Goal: Download file/media

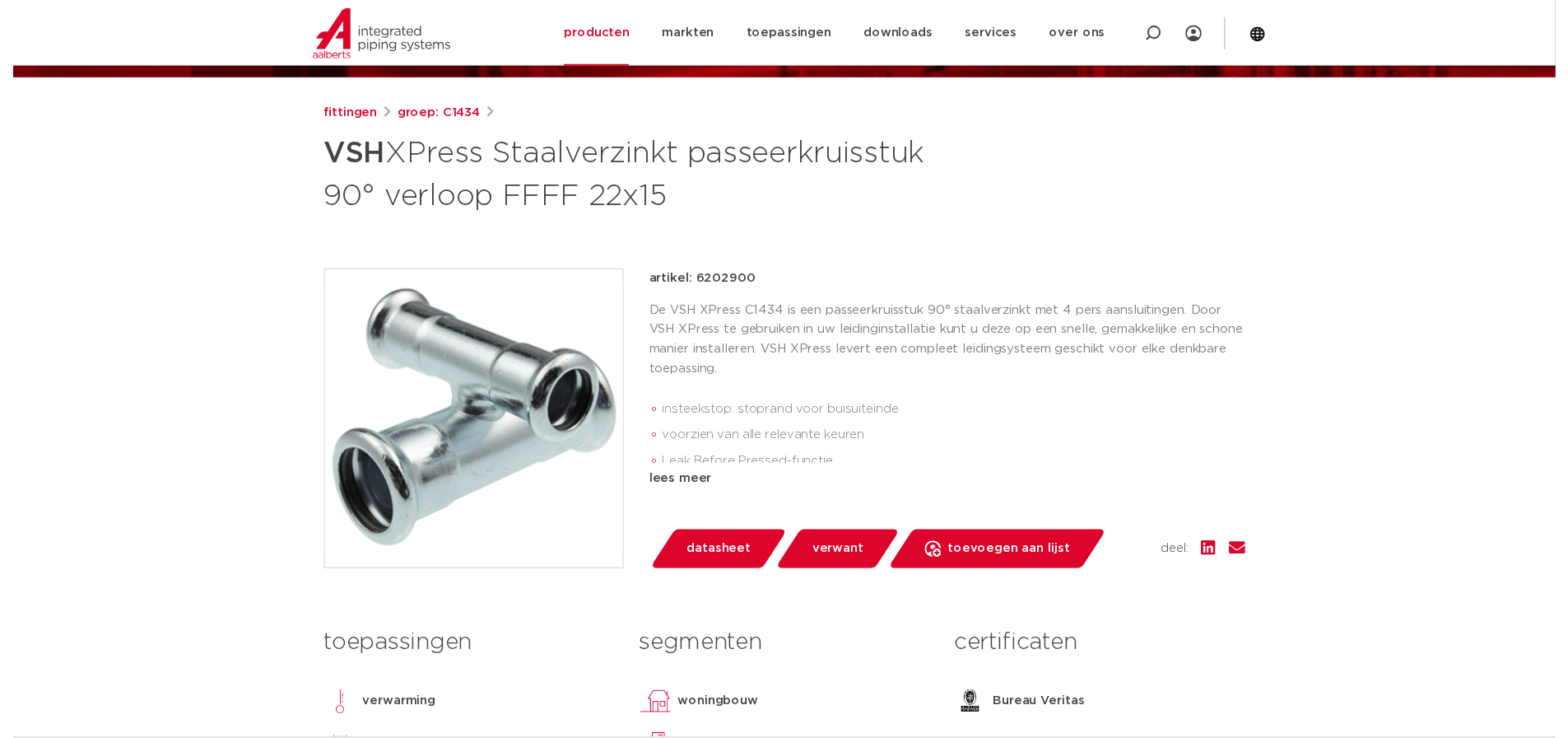
scroll to position [412, 0]
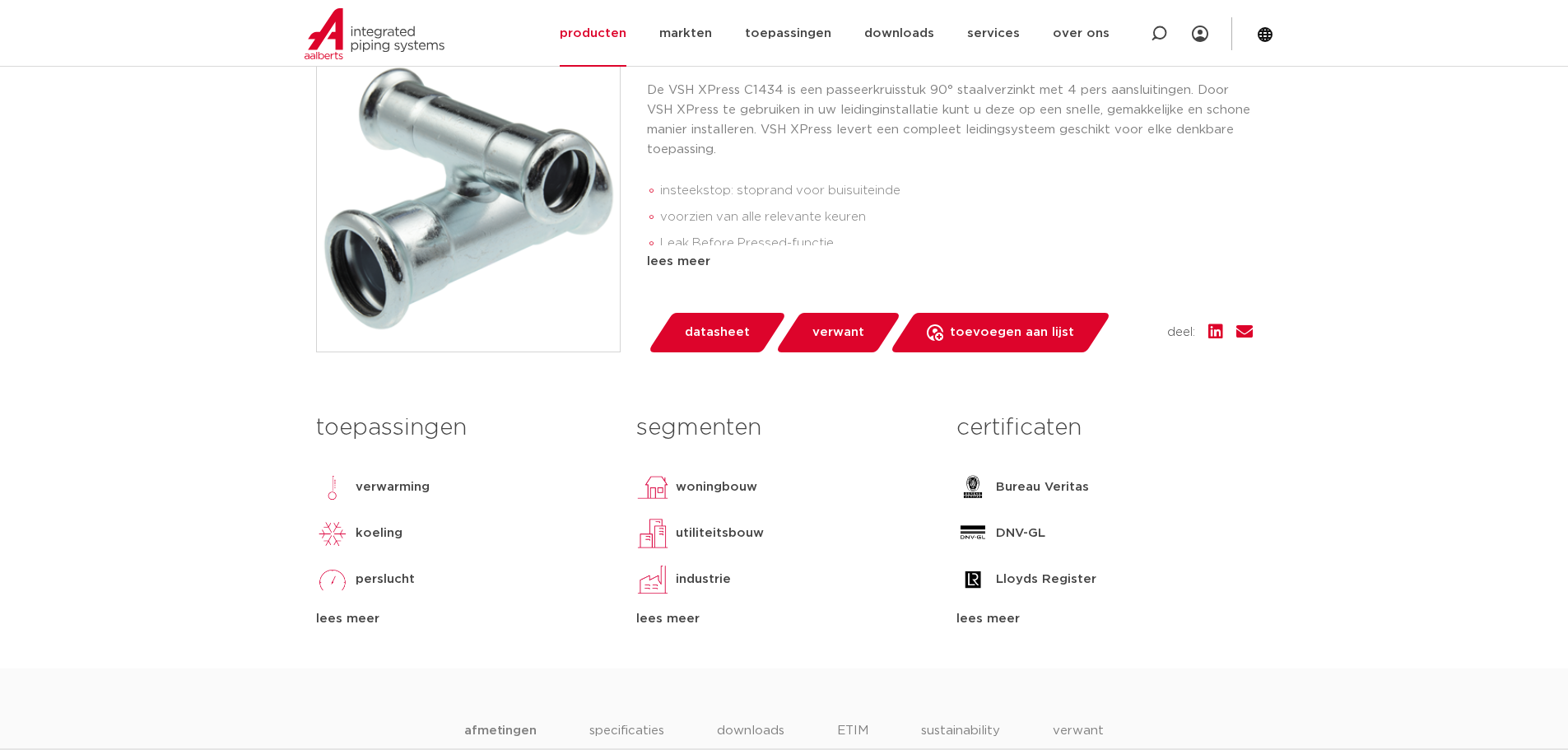
click at [719, 336] on span "datasheet" at bounding box center [717, 332] width 65 height 27
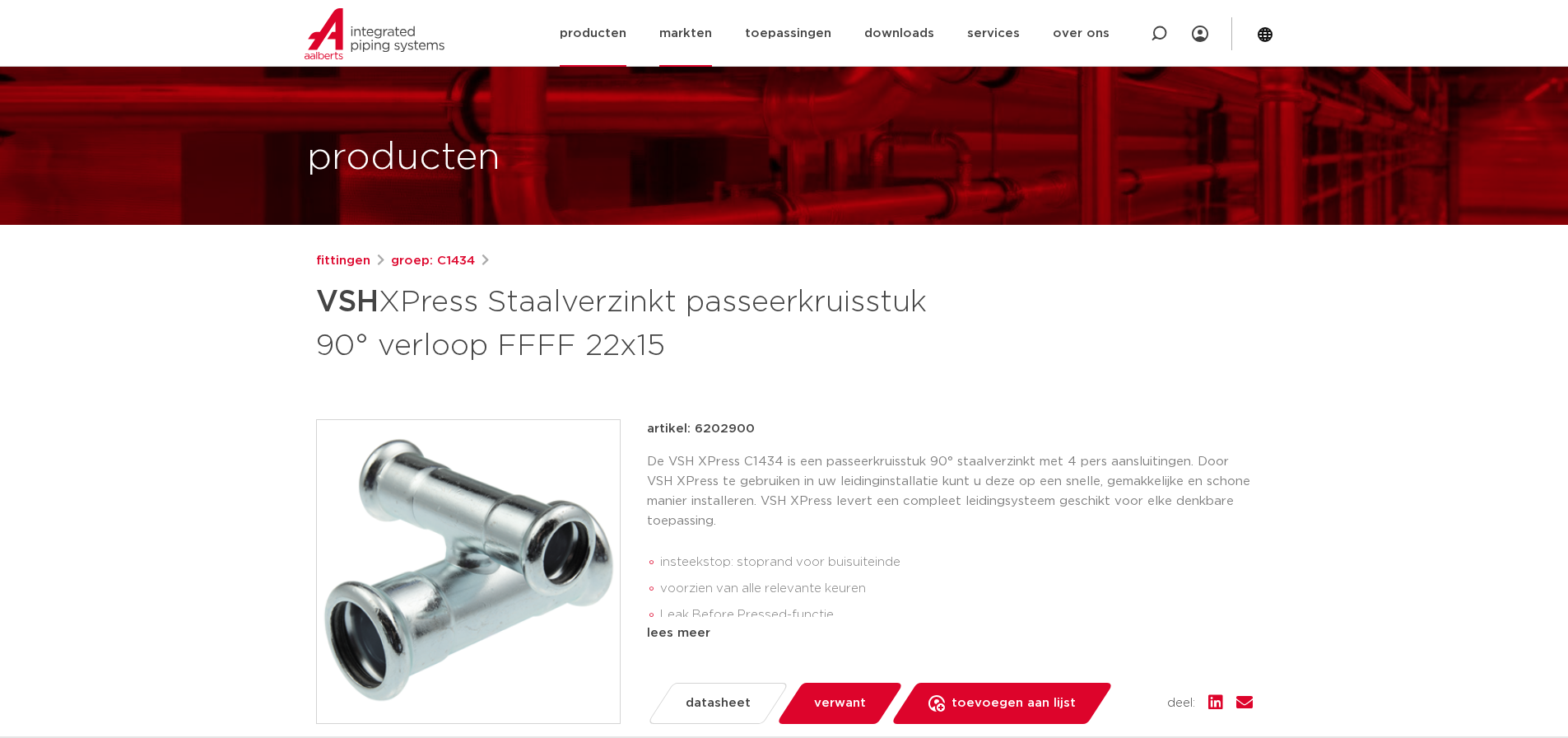
scroll to position [0, 0]
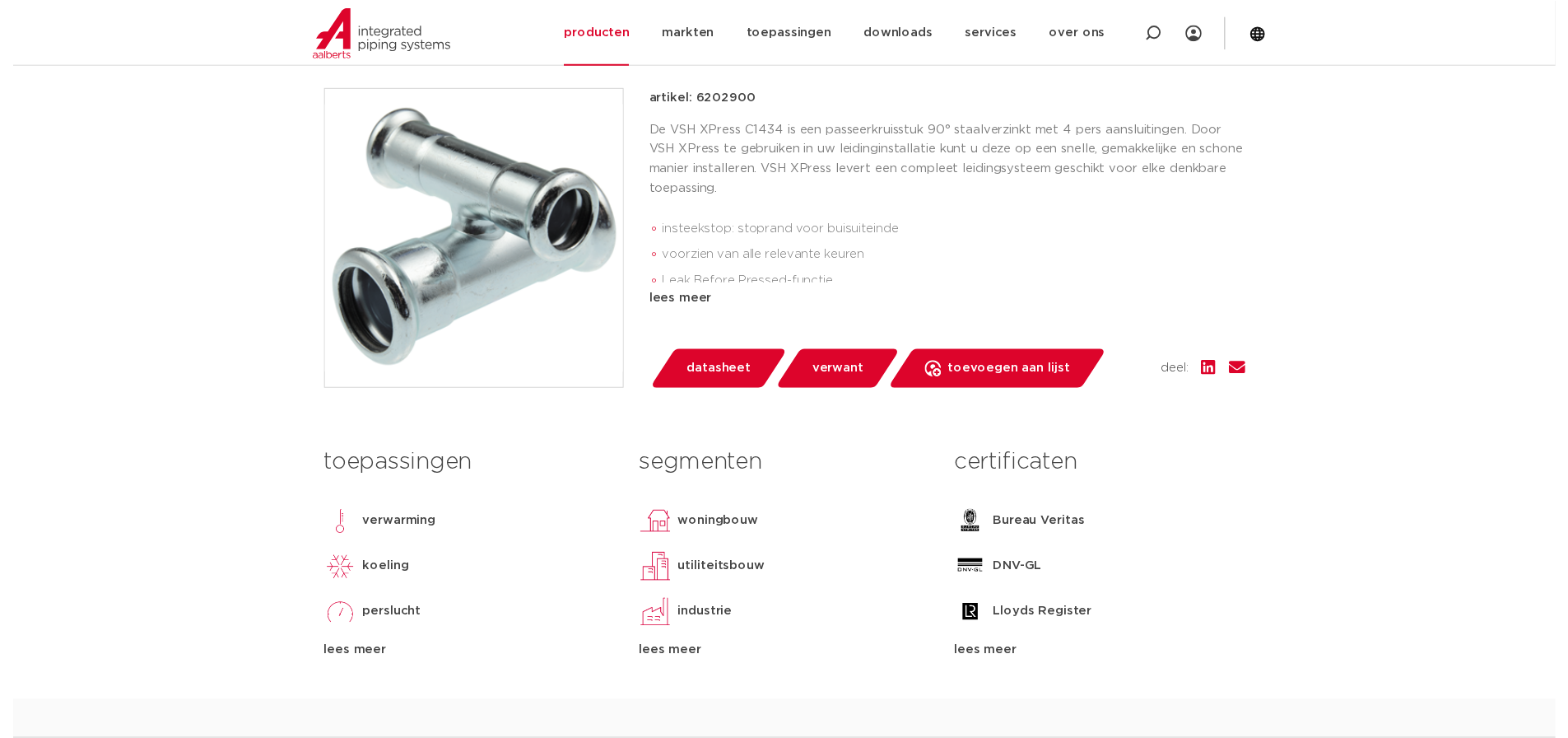
scroll to position [412, 0]
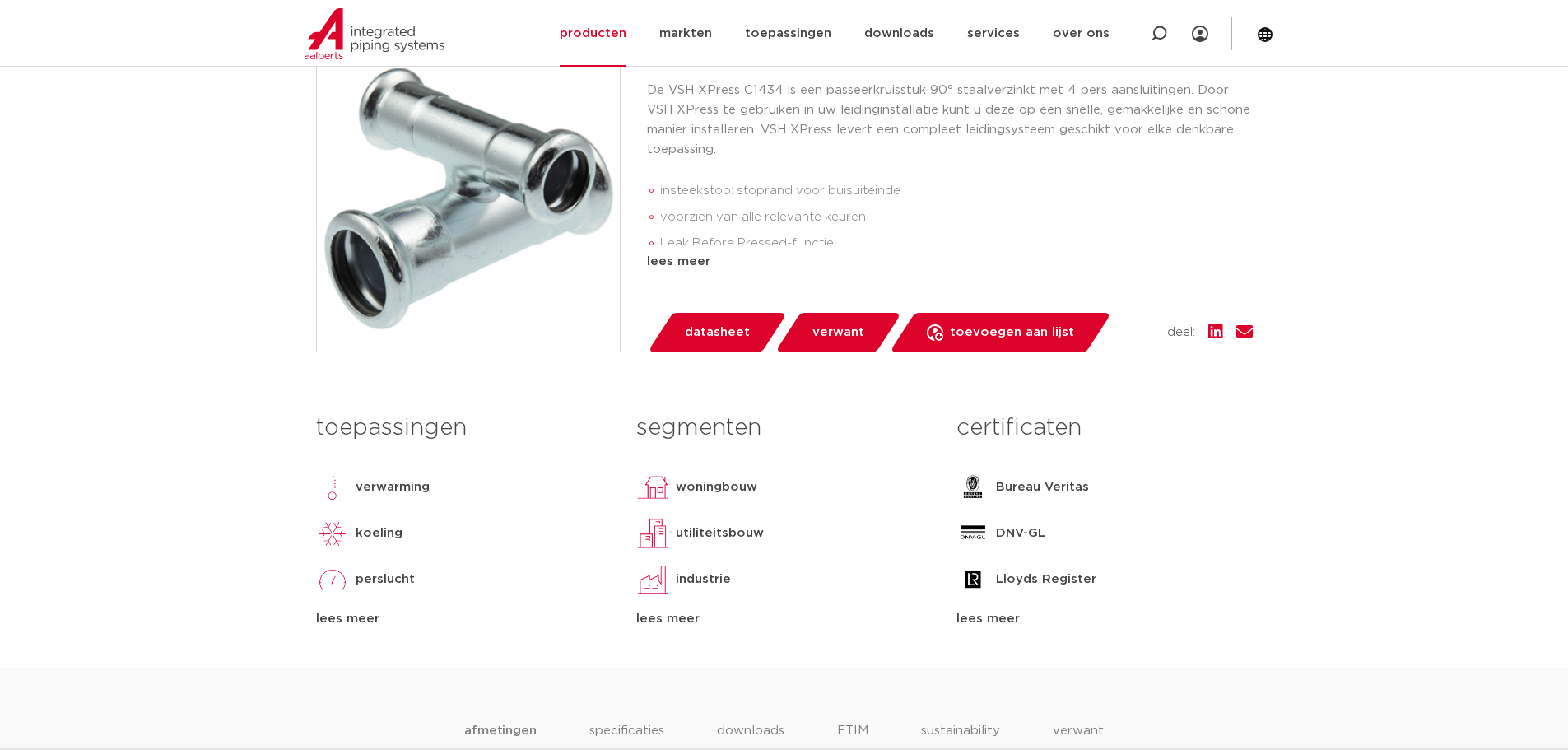
click at [733, 322] on span "datasheet" at bounding box center [717, 332] width 65 height 27
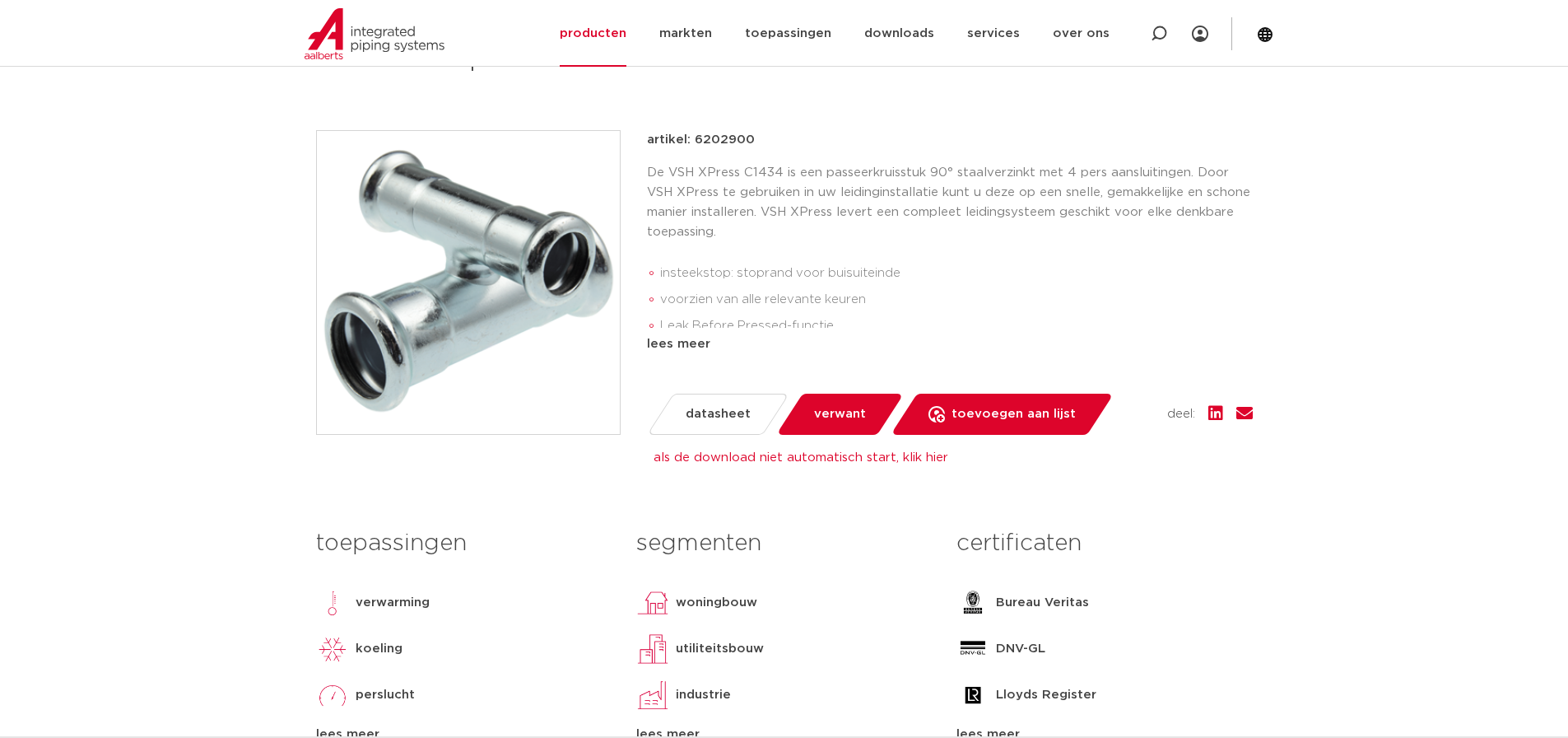
scroll to position [0, 0]
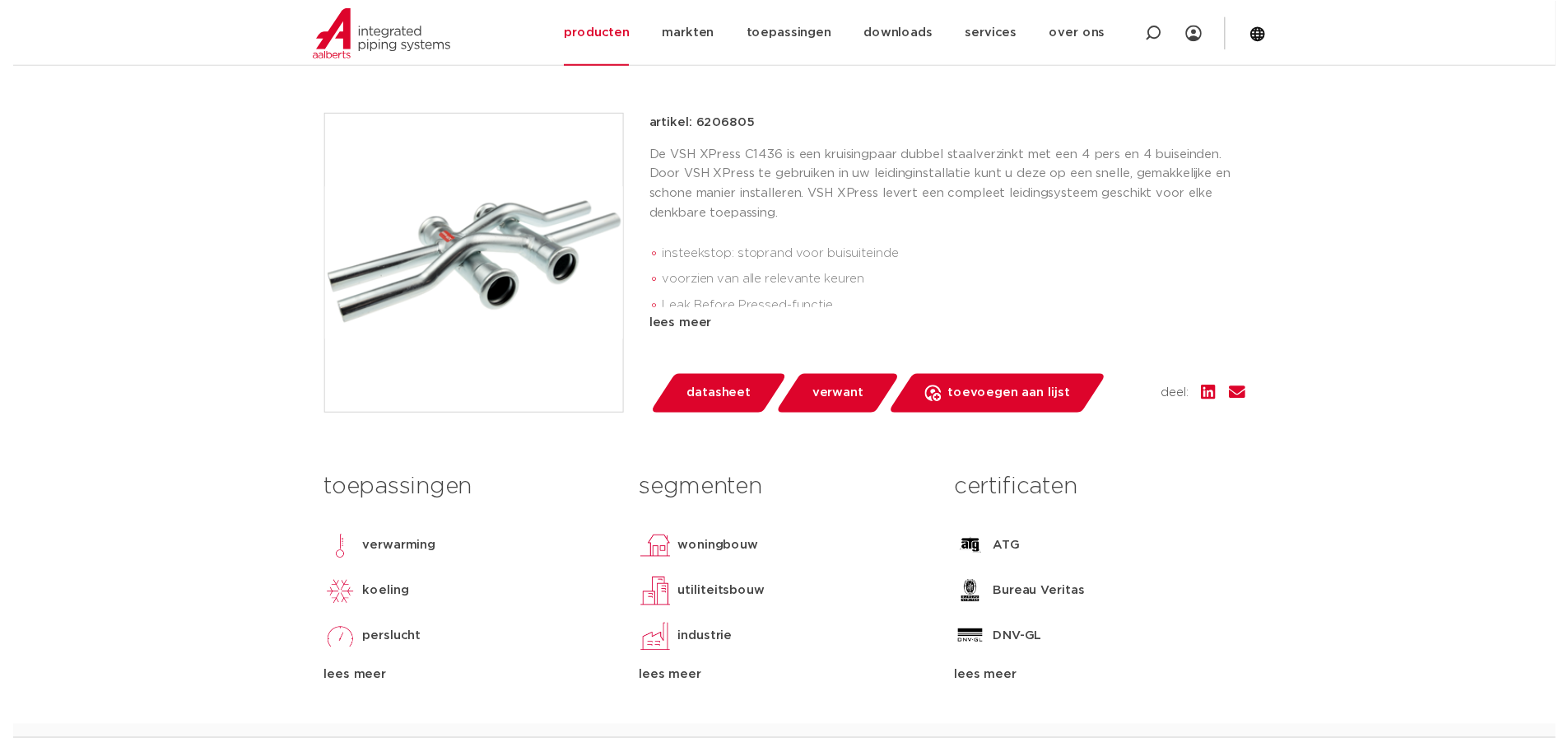
scroll to position [412, 0]
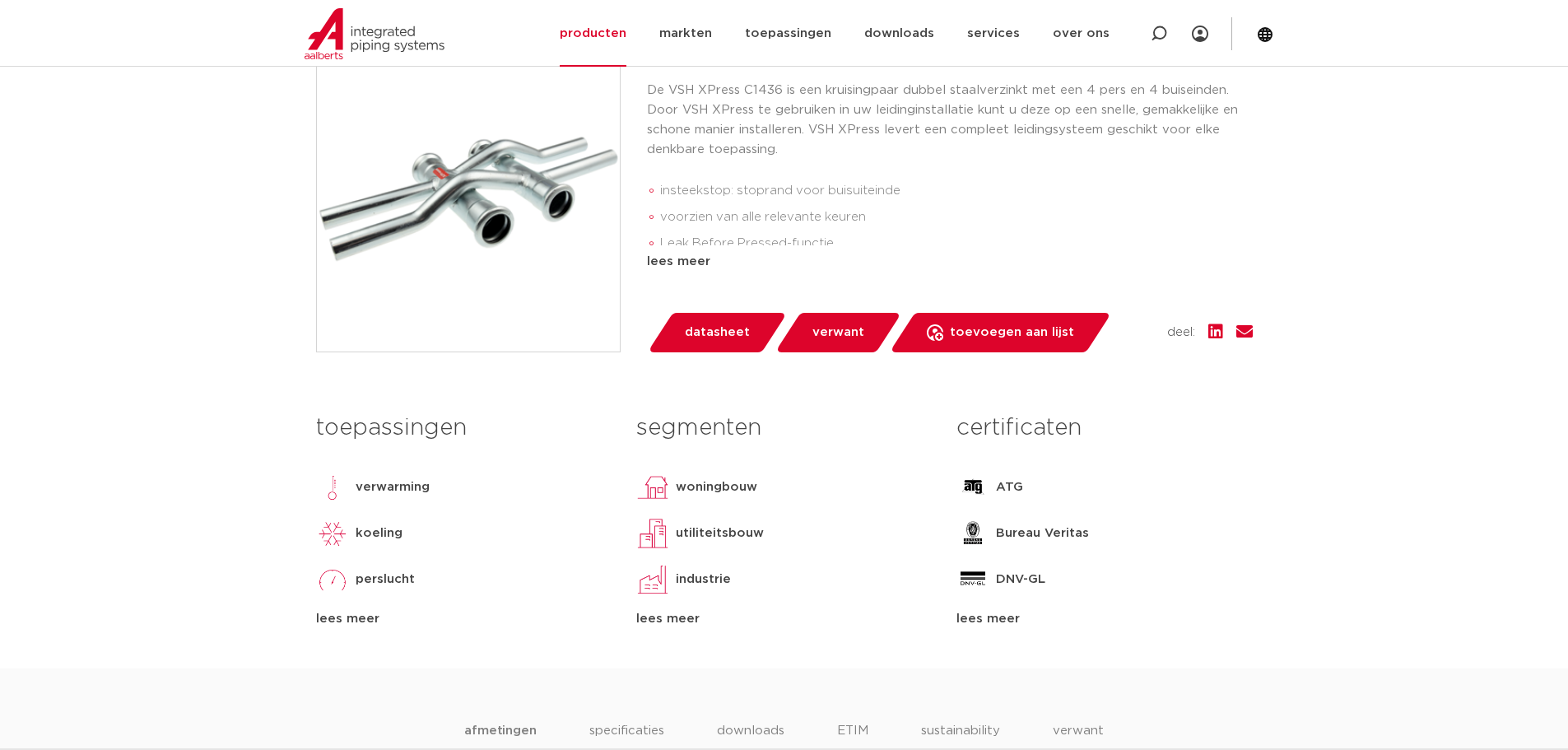
click at [719, 332] on span "datasheet" at bounding box center [717, 332] width 65 height 27
